Goal: Navigation & Orientation: Find specific page/section

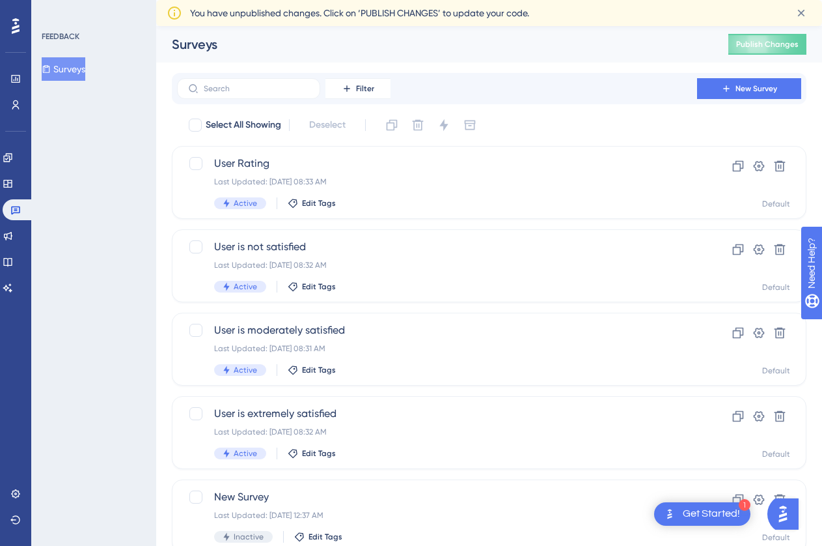
scroll to position [26, 0]
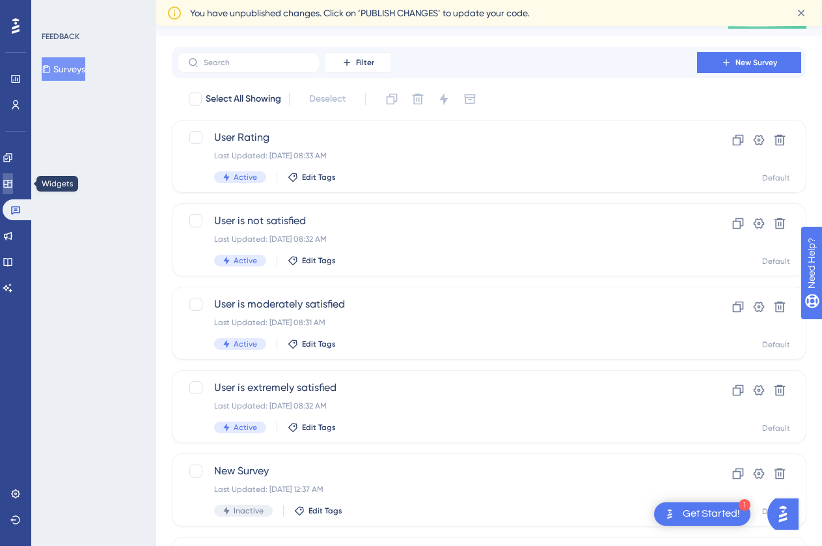
click at [13, 177] on link at bounding box center [8, 183] width 10 height 21
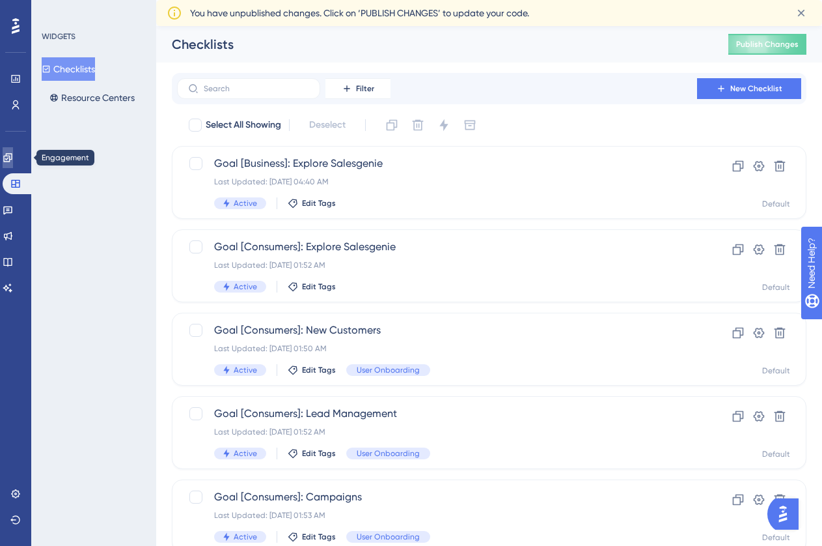
click at [13, 156] on link at bounding box center [8, 157] width 10 height 21
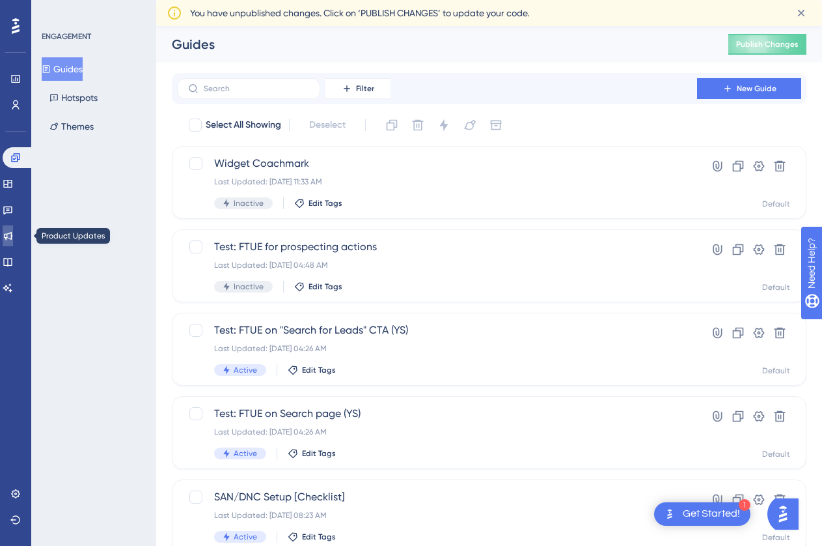
click at [13, 235] on icon at bounding box center [8, 235] width 10 height 10
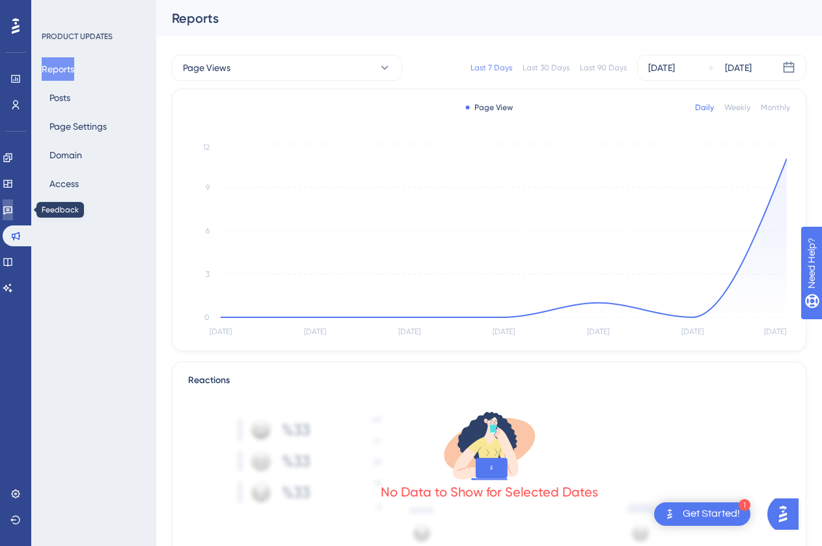
click at [13, 208] on icon at bounding box center [8, 209] width 10 height 10
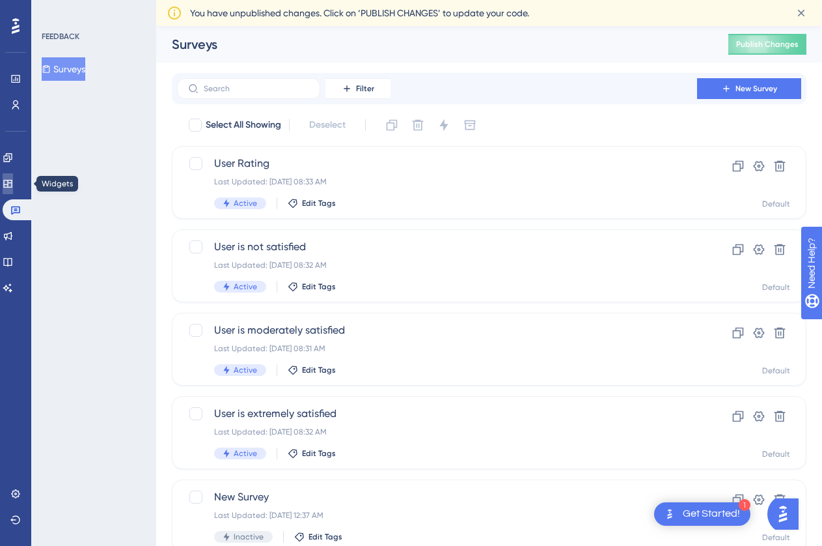
click at [13, 182] on icon at bounding box center [8, 183] width 10 height 10
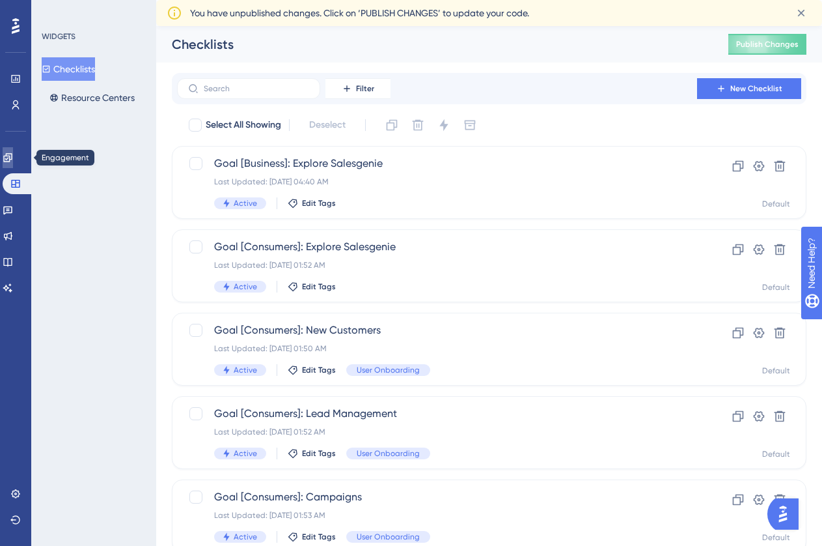
click at [12, 154] on icon at bounding box center [7, 157] width 8 height 8
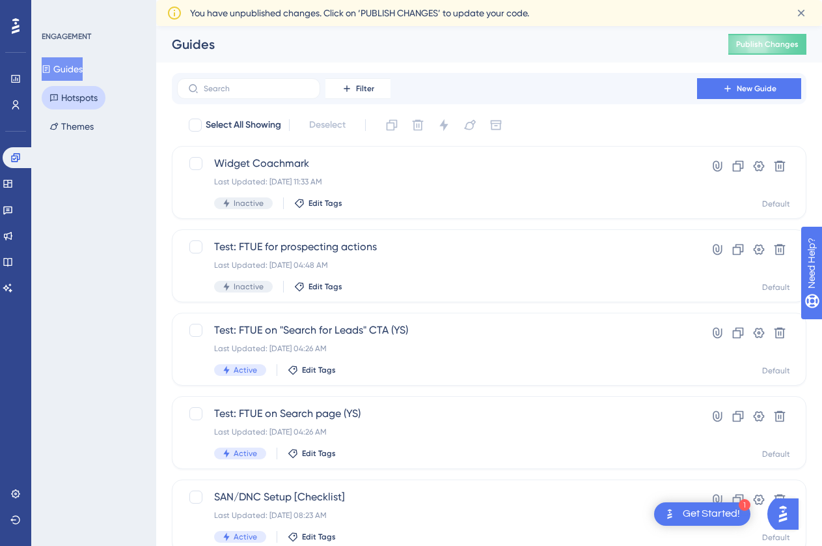
click at [69, 97] on button "Hotspots" at bounding box center [74, 97] width 64 height 23
